Goal: Task Accomplishment & Management: Complete application form

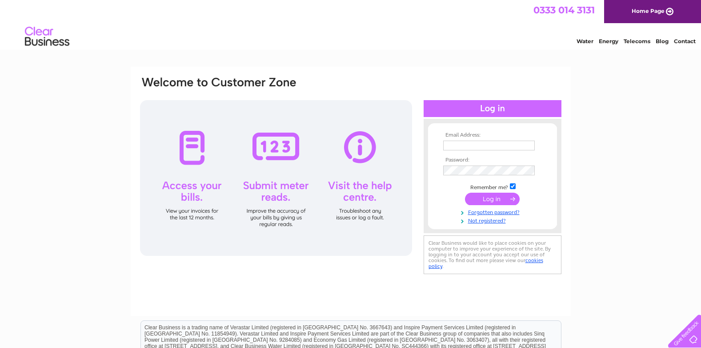
click at [436, 147] on input "text" at bounding box center [489, 145] width 92 height 10
type input "[EMAIL_ADDRESS][DOMAIN_NAME]"
click at [436, 202] on input "submit" at bounding box center [492, 198] width 55 height 12
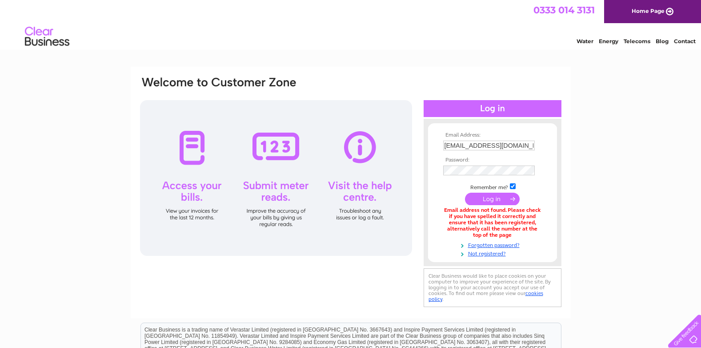
click at [194, 194] on div at bounding box center [276, 178] width 272 height 156
click at [197, 159] on div at bounding box center [276, 178] width 272 height 156
click at [473, 253] on link "Not registered?" at bounding box center [493, 252] width 101 height 8
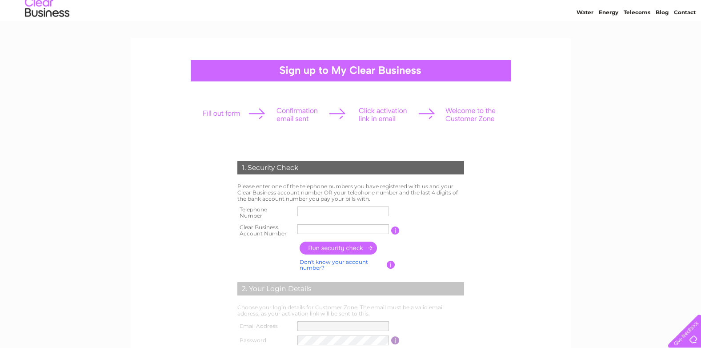
scroll to position [44, 0]
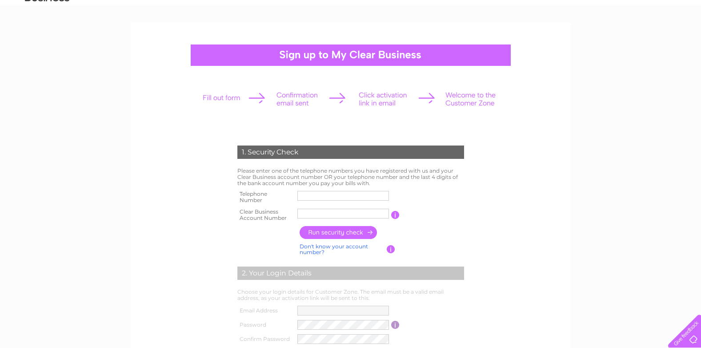
click at [315, 196] on input "text" at bounding box center [343, 196] width 92 height 10
type input "01733566232"
click at [322, 213] on input "text" at bounding box center [343, 213] width 92 height 10
type input "30292190"
click at [336, 230] on input "button" at bounding box center [339, 232] width 78 height 13
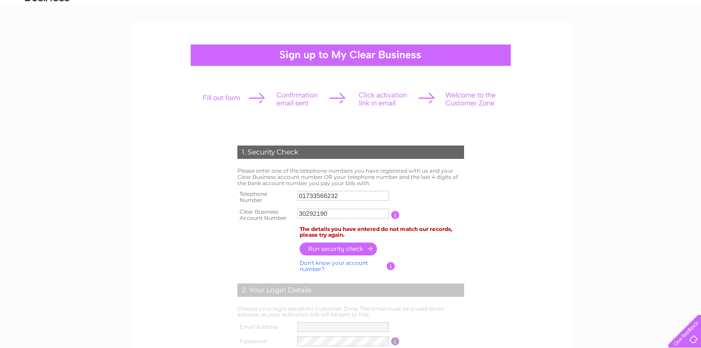
click at [320, 252] on input "button" at bounding box center [339, 248] width 78 height 13
click at [348, 196] on input "01733566232" at bounding box center [343, 195] width 92 height 11
click at [315, 195] on input "01733566232" at bounding box center [343, 195] width 92 height 11
click at [316, 195] on input "01733566232" at bounding box center [343, 195] width 92 height 11
click at [397, 215] on input "button" at bounding box center [396, 215] width 8 height 8
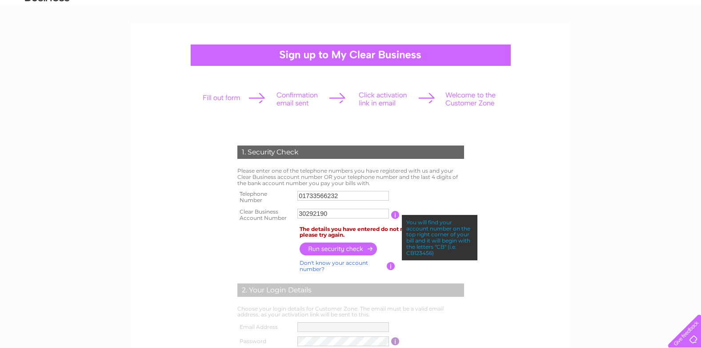
click at [413, 241] on div "You will find your account number on the top right corner of your bill and it w…" at bounding box center [440, 238] width 76 height 46
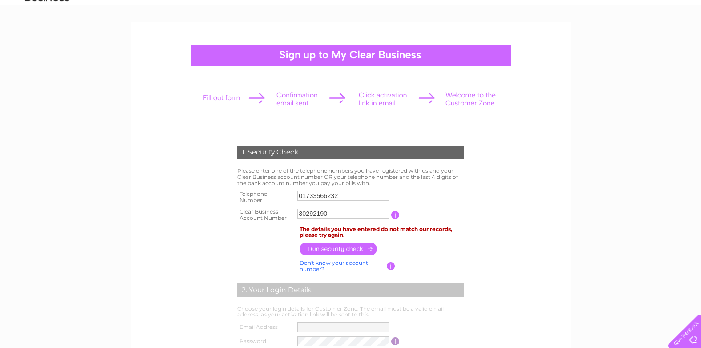
click at [342, 247] on input "button" at bounding box center [339, 248] width 78 height 13
click at [339, 196] on input "01733566232" at bounding box center [343, 196] width 92 height 10
